Goal: Information Seeking & Learning: Learn about a topic

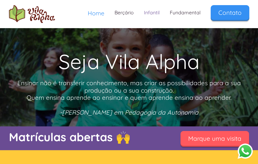
click at [157, 13] on link "Infantil" at bounding box center [152, 12] width 26 height 15
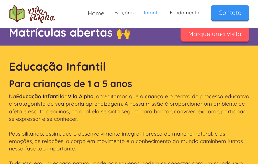
scroll to position [108, 0]
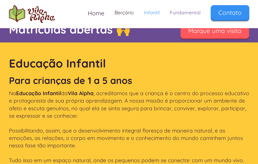
click at [185, 10] on link "Fundamental" at bounding box center [185, 12] width 41 height 15
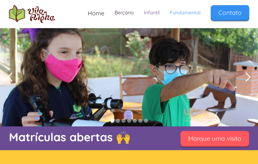
drag, startPoint x: 260, startPoint y: 143, endPoint x: 150, endPoint y: 12, distance: 171.3
click at [150, 12] on link "Infantil" at bounding box center [152, 12] width 26 height 15
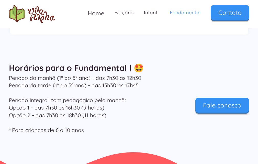
drag, startPoint x: 150, startPoint y: 12, endPoint x: 131, endPoint y: 108, distance: 98.0
click at [131, 108] on p "Período da manhã (1º ao 5º ano) - das 7h30 às 12h30 Período da tarde (1º ao 3º …" at bounding box center [88, 104] width 159 height 60
click at [151, 14] on link "Infantil" at bounding box center [152, 12] width 26 height 15
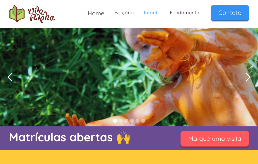
click at [150, 13] on link "Infantil" at bounding box center [152, 12] width 26 height 15
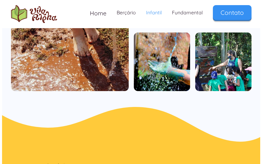
scroll to position [422, 0]
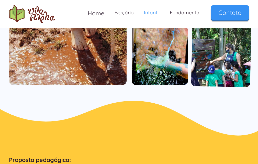
click at [226, 51] on img "open lightbox" at bounding box center [221, 55] width 60 height 63
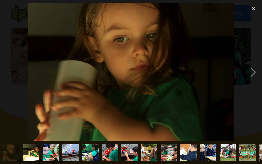
click at [42, 147] on div "show item 3 of 31" at bounding box center [51, 152] width 20 height 23
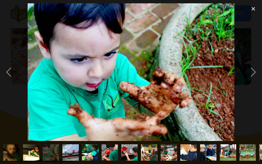
click at [73, 156] on img "show item 4 of 31" at bounding box center [70, 152] width 25 height 16
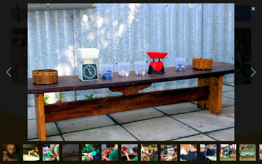
click at [96, 154] on img "show item 5 of 31" at bounding box center [90, 152] width 18 height 16
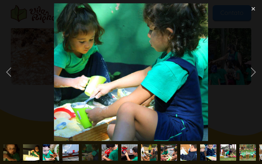
drag, startPoint x: 108, startPoint y: 151, endPoint x: 117, endPoint y: 152, distance: 8.2
click at [108, 152] on img "show item 6 of 31" at bounding box center [110, 152] width 22 height 16
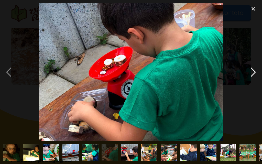
click at [254, 73] on div "next image" at bounding box center [253, 72] width 17 height 138
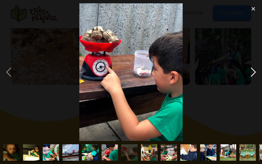
click at [254, 73] on div "next image" at bounding box center [253, 72] width 17 height 138
click at [254, 72] on div "next image" at bounding box center [253, 72] width 17 height 138
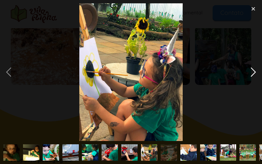
click at [254, 72] on div "next image" at bounding box center [253, 72] width 17 height 138
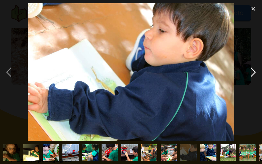
click at [254, 72] on div "next image" at bounding box center [253, 72] width 17 height 138
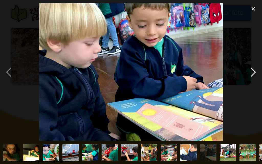
click at [254, 72] on div "next image" at bounding box center [253, 72] width 17 height 138
click at [254, 73] on div "next image" at bounding box center [253, 72] width 17 height 138
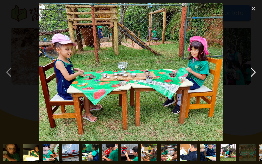
click at [254, 73] on div "next image" at bounding box center [253, 72] width 17 height 138
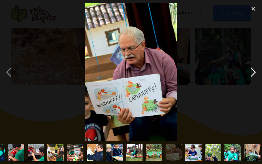
click at [254, 73] on div "next image" at bounding box center [253, 72] width 17 height 138
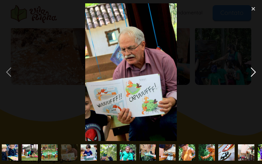
click at [254, 74] on div "next image" at bounding box center [253, 72] width 17 height 138
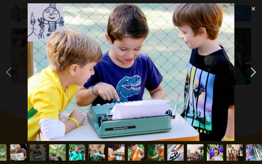
scroll to position [0, 258]
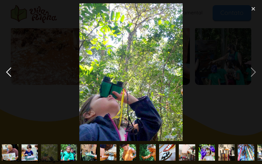
click at [8, 72] on div "previous image" at bounding box center [8, 72] width 17 height 138
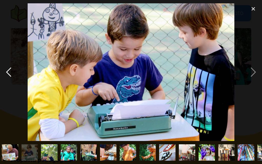
click at [8, 73] on div "previous image" at bounding box center [8, 72] width 17 height 138
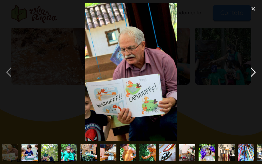
click at [251, 72] on div "next image" at bounding box center [253, 72] width 17 height 138
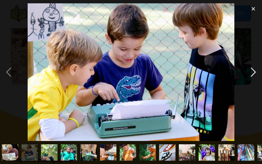
click at [251, 72] on div "next image" at bounding box center [253, 72] width 17 height 138
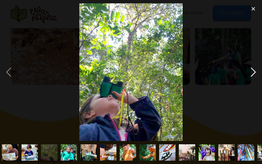
click at [251, 72] on div "next image" at bounding box center [253, 72] width 17 height 138
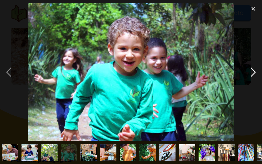
click at [251, 72] on div "next image" at bounding box center [253, 72] width 17 height 138
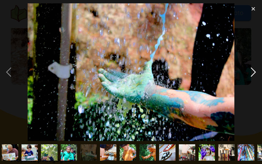
click at [251, 72] on div "next image" at bounding box center [253, 72] width 17 height 138
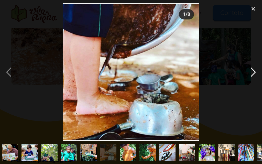
click at [251, 72] on div "next image" at bounding box center [253, 72] width 17 height 138
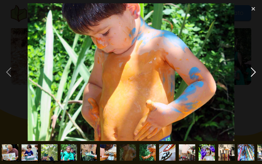
click at [251, 72] on div "next image" at bounding box center [253, 72] width 17 height 138
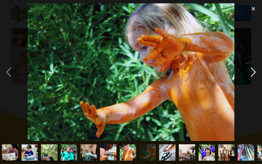
click at [251, 72] on div "next image" at bounding box center [253, 72] width 17 height 138
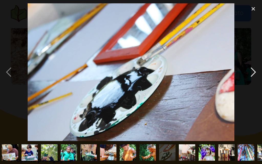
click at [249, 72] on div "next image" at bounding box center [253, 72] width 17 height 138
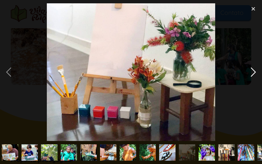
click at [249, 72] on div "next image" at bounding box center [253, 72] width 17 height 138
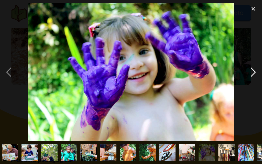
click at [249, 72] on div "next image" at bounding box center [253, 72] width 17 height 138
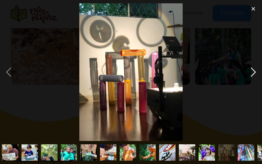
click at [249, 72] on div "next image" at bounding box center [253, 72] width 17 height 138
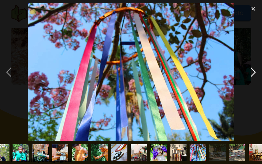
click at [249, 72] on div "next image" at bounding box center [253, 72] width 17 height 138
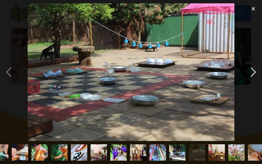
click at [249, 72] on div "next image" at bounding box center [253, 72] width 17 height 138
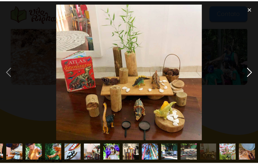
scroll to position [0, 352]
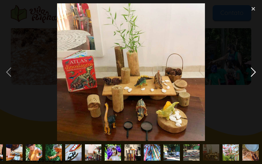
click at [249, 72] on div "next image" at bounding box center [253, 72] width 17 height 138
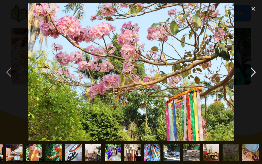
click at [249, 72] on div "next image" at bounding box center [253, 72] width 17 height 138
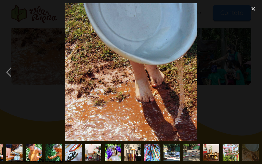
click at [249, 72] on div "next image" at bounding box center [253, 72] width 17 height 138
click at [252, 9] on div "close lightbox" at bounding box center [253, 8] width 17 height 11
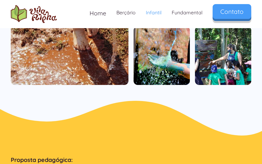
scroll to position [0, 0]
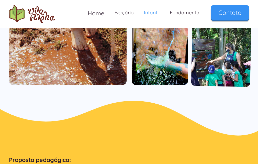
click at [228, 65] on img "open lightbox" at bounding box center [221, 55] width 60 height 63
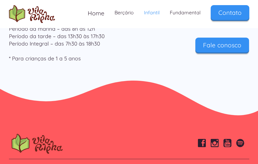
scroll to position [1699, 0]
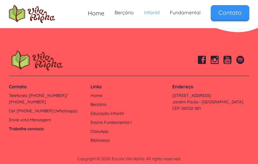
click at [30, 126] on link "Trabalhe conosco" at bounding box center [47, 129] width 77 height 6
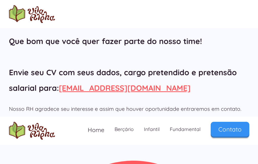
scroll to position [91, 0]
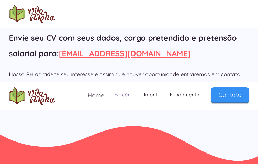
click at [129, 96] on link "Berçário" at bounding box center [124, 94] width 29 height 15
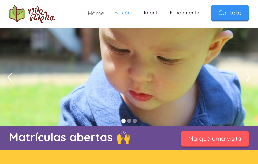
click at [246, 81] on div "next slide" at bounding box center [248, 77] width 10 height 10
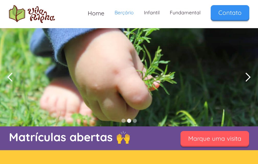
click at [246, 81] on div "next slide" at bounding box center [248, 77] width 10 height 10
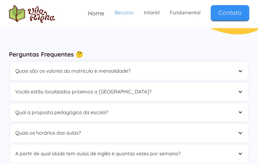
scroll to position [855, 0]
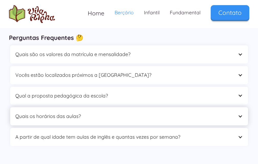
click at [244, 117] on div "Quais os horários das aulas?" at bounding box center [129, 116] width 238 height 18
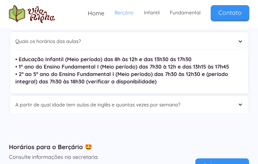
scroll to position [933, 0]
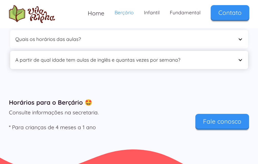
click at [240, 59] on div at bounding box center [240, 60] width 5 height 5
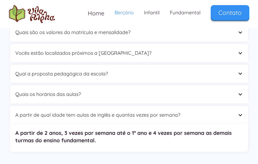
scroll to position [880, 0]
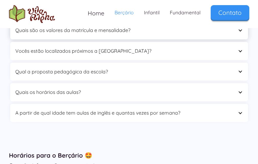
click at [239, 31] on div at bounding box center [240, 30] width 5 height 5
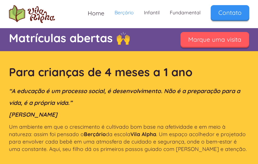
scroll to position [97, 0]
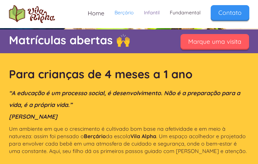
click at [156, 12] on link "Infantil" at bounding box center [152, 12] width 26 height 15
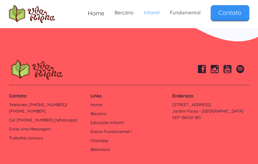
scroll to position [1699, 0]
